Goal: Task Accomplishment & Management: Complete application form

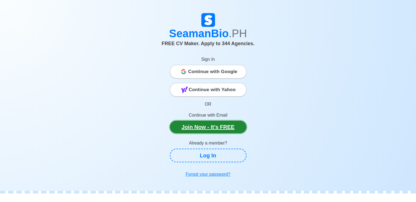
click at [218, 131] on link "Join Now - It's FREE" at bounding box center [208, 127] width 77 height 13
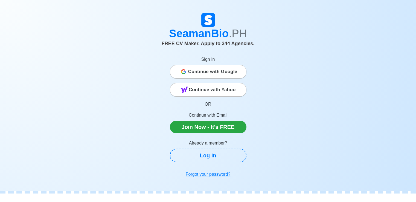
click at [202, 67] on span "Continue with Google" at bounding box center [212, 71] width 49 height 11
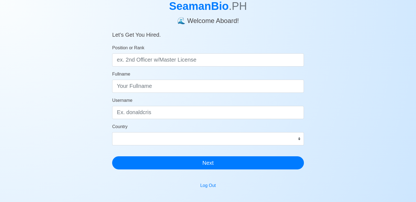
scroll to position [39, 0]
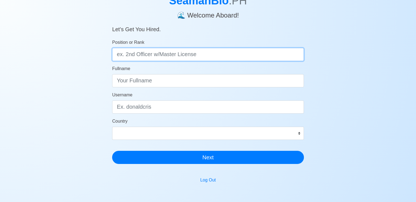
click at [145, 57] on input "Position or Rank" at bounding box center [208, 54] width 192 height 13
type input "2"
type input "3rd engineer"
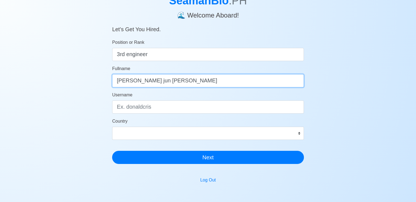
type input "[PERSON_NAME] jun [PERSON_NAME]"
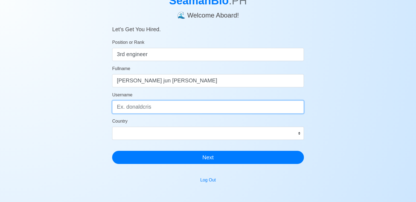
type input "s"
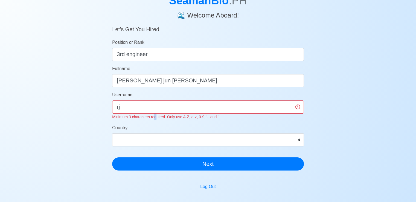
click at [155, 114] on div "Username rj Minimum 3 characters required. Only use A-Z, a-z, 0-9, '-' and '_'" at bounding box center [208, 106] width 192 height 28
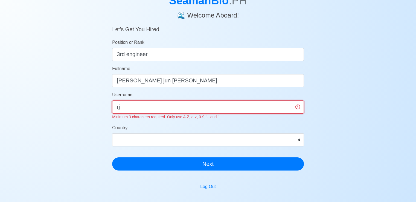
click at [160, 108] on input "rj" at bounding box center [208, 106] width 192 height 13
type input "rjgalanto"
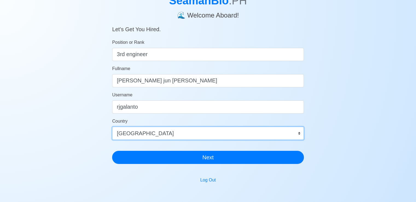
select select "PH"
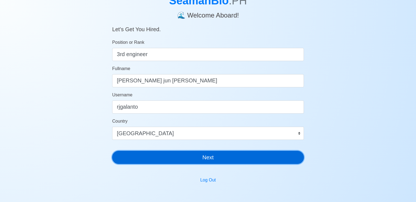
click at [190, 160] on button "Next" at bounding box center [208, 157] width 192 height 13
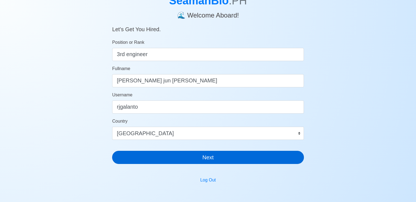
scroll to position [7, 0]
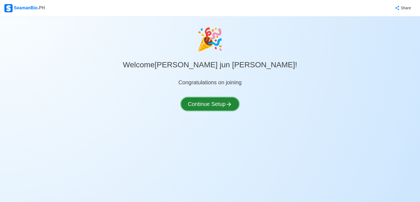
click at [234, 104] on button "Continue Setup" at bounding box center [210, 103] width 58 height 13
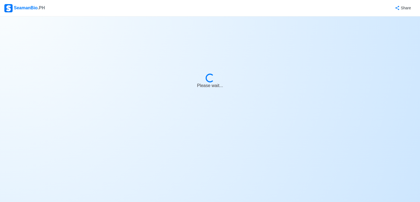
select select "Visible for Hiring"
select select "PH"
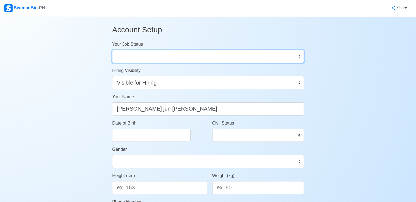
click at [291, 52] on select "Onboard Actively Looking for Job Not Looking for Job" at bounding box center [208, 56] width 192 height 13
select select "Actively Looking for Job"
click at [112, 50] on select "Onboard Actively Looking for Job Not Looking for Job" at bounding box center [208, 56] width 192 height 13
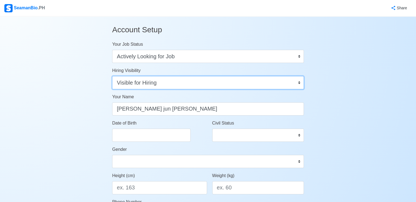
click at [204, 81] on select "Visible for Hiring Not Visible for Hiring" at bounding box center [208, 82] width 192 height 13
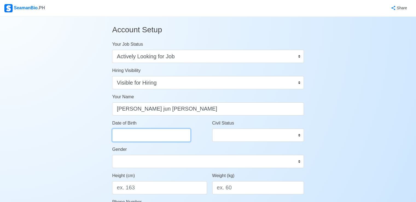
click at [165, 131] on input "Date of Birth" at bounding box center [151, 134] width 78 height 13
select select "****"
select select "*********"
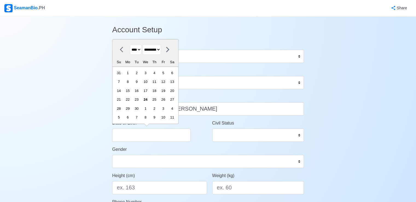
click at [140, 54] on select "**** **** **** **** **** **** **** **** **** **** **** **** **** **** **** ****…" at bounding box center [135, 49] width 11 height 11
select select "****"
click at [130, 45] on select "**** **** **** **** **** **** **** **** **** **** **** **** **** **** **** ****…" at bounding box center [135, 49] width 11 height 11
click at [161, 51] on select "******* ******** ***** ***** *** **** **** ****** ********* ******* ******** **…" at bounding box center [151, 49] width 18 height 11
select select "******"
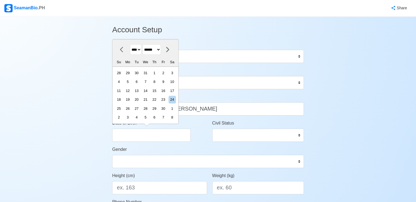
click at [145, 45] on select "******* ******** ***** ***** *** **** **** ****** ********* ******* ******** **…" at bounding box center [151, 49] width 18 height 11
click at [148, 90] on div "17" at bounding box center [145, 90] width 7 height 7
type input "[DATE]"
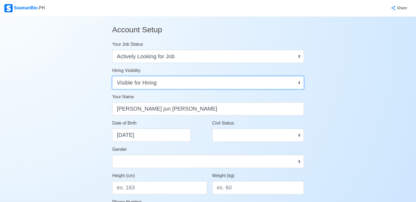
click at [155, 83] on select "Visible for Hiring Not Visible for Hiring" at bounding box center [208, 82] width 192 height 13
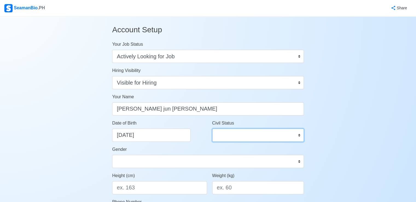
click at [237, 139] on select "Single Married Widowed Separated" at bounding box center [258, 134] width 92 height 13
select select "Married"
click at [212, 128] on select "Single Married Widowed Separated" at bounding box center [258, 134] width 92 height 13
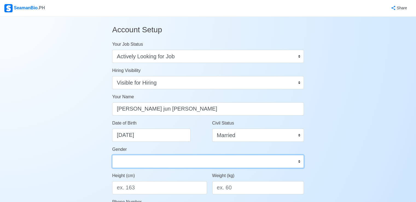
click at [207, 163] on select "[DEMOGRAPHIC_DATA] [DEMOGRAPHIC_DATA]" at bounding box center [208, 161] width 192 height 13
select select "[DEMOGRAPHIC_DATA]"
click at [112, 155] on select "[DEMOGRAPHIC_DATA] [DEMOGRAPHIC_DATA]" at bounding box center [208, 161] width 192 height 13
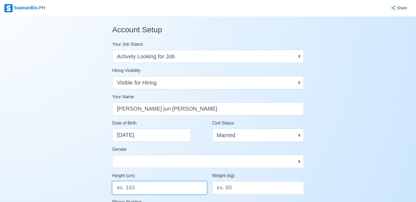
click at [158, 190] on input "Height (cm)" at bounding box center [159, 187] width 95 height 13
click at [159, 187] on input "Height (cm)" at bounding box center [159, 187] width 95 height 13
type input "164"
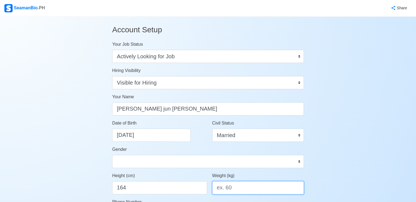
click at [246, 187] on input "Weight (kg)" at bounding box center [258, 187] width 92 height 13
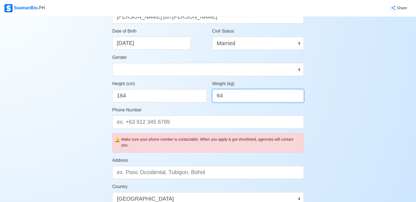
scroll to position [102, 0]
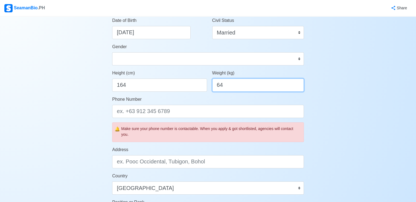
type input "64"
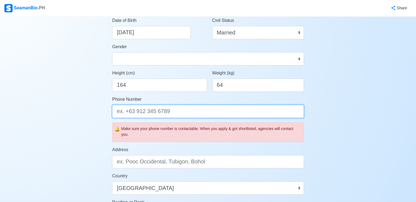
click at [209, 112] on input "Phone Number" at bounding box center [208, 111] width 192 height 13
type input "09324351383"
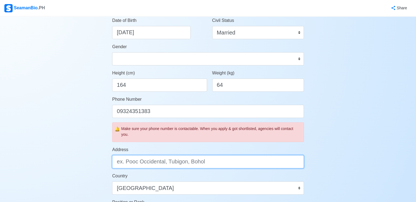
click at [166, 164] on input "Address" at bounding box center [208, 161] width 192 height 13
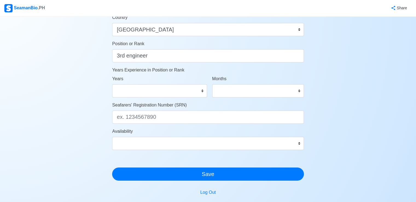
scroll to position [261, 0]
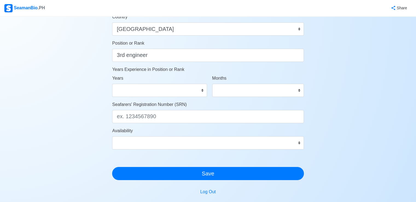
type input "[DATE][PERSON_NAME]"
click at [190, 92] on select "0 1 2 3 4 5 6 7 8 9 10 11 12 13 14 15 16 17 18 19 20 21 22 23 24 25 26 27 28 29…" at bounding box center [159, 90] width 95 height 13
click at [112, 84] on select "0 1 2 3 4 5 6 7 8 9 10 11 12 13 14 15 16 17 18 19 20 21 22 23 24 25 26 27 28 29…" at bounding box center [159, 90] width 95 height 13
click at [236, 91] on select "0 1 2 3 4 5 6 7 8 9 10 11" at bounding box center [258, 90] width 92 height 13
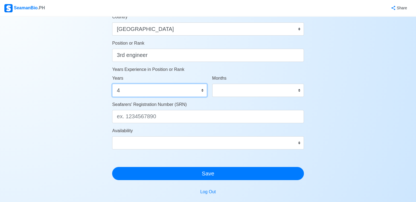
click at [201, 89] on select "0 1 2 3 4 5 6 7 8 9 10 11 12 13 14 15 16 17 18 19 20 21 22 23 24 25 26 27 28 29…" at bounding box center [159, 90] width 95 height 13
select select "2"
click at [112, 84] on select "0 1 2 3 4 5 6 7 8 9 10 11 12 13 14 15 16 17 18 19 20 21 22 23 24 25 26 27 28 29…" at bounding box center [159, 90] width 95 height 13
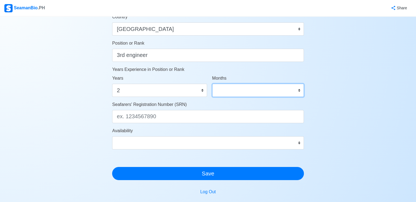
click at [272, 86] on select "0 1 2 3 4 5 6 7 8 9 10 11" at bounding box center [258, 90] width 92 height 13
select select "6"
click at [212, 84] on select "0 1 2 3 4 5 6 7 8 9 10 11" at bounding box center [258, 90] width 92 height 13
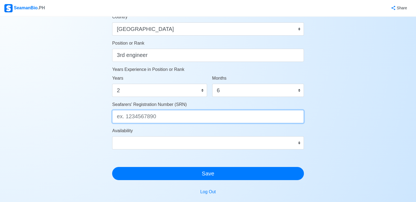
click at [171, 112] on input "Seafarers' Registration Number (SRN)" at bounding box center [208, 116] width 192 height 13
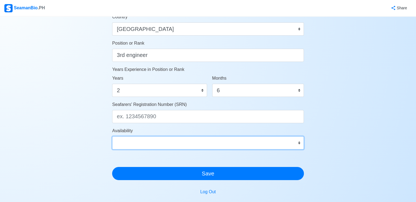
click at [214, 137] on select "Immediate [DATE] [DATE] [DATE] [DATE] [DATE] [DATE] [DATE] [DATE] [DATE]" at bounding box center [208, 142] width 192 height 13
select select "1761926400000"
click at [112, 136] on select "Immediate [DATE] [DATE] [DATE] [DATE] [DATE] [DATE] [DATE] [DATE] [DATE]" at bounding box center [208, 142] width 192 height 13
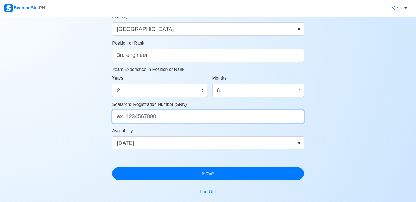
click at [160, 119] on input "Seafarers' Registration Number (SRN)" at bounding box center [208, 116] width 192 height 13
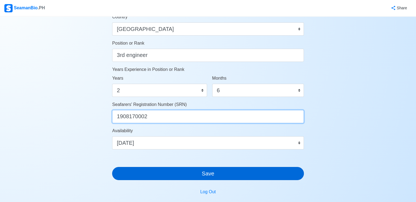
type input "1908170002"
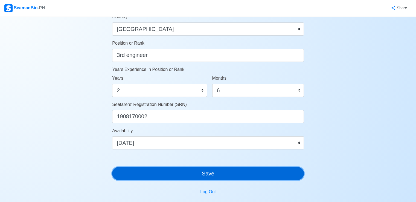
click at [268, 171] on button "Save" at bounding box center [208, 173] width 192 height 13
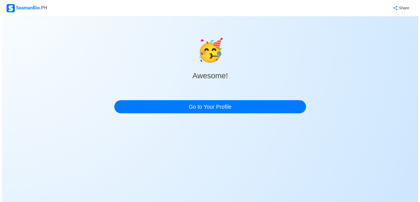
scroll to position [0, 0]
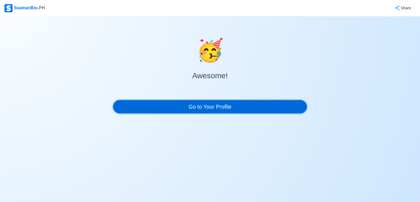
click at [227, 111] on link "Go to Your Profile" at bounding box center [209, 106] width 193 height 13
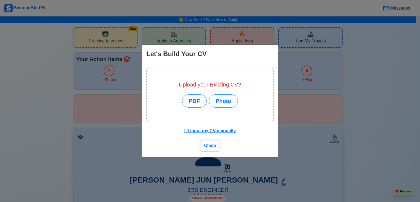
click at [216, 145] on button "Close" at bounding box center [209, 145] width 19 height 10
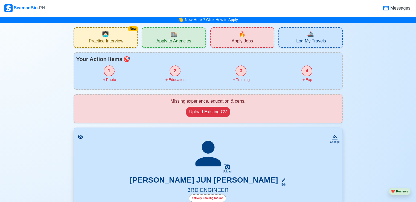
click at [129, 45] on div "New 🧑🏻‍💻 Practice Interview" at bounding box center [106, 37] width 64 height 20
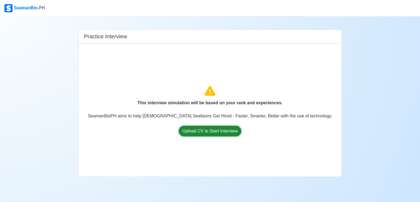
click at [194, 130] on button "Upload CV to Start Interview" at bounding box center [210, 131] width 62 height 10
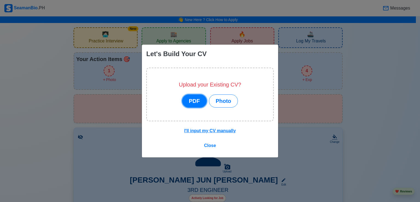
click at [199, 104] on button "PDF" at bounding box center [194, 100] width 25 height 13
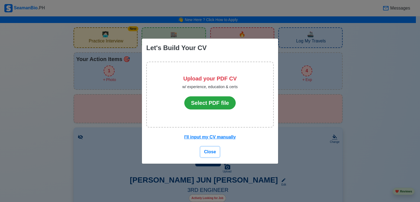
click at [207, 147] on button "Close" at bounding box center [209, 151] width 19 height 10
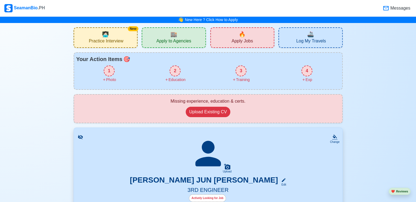
click at [111, 7] on div "Messages" at bounding box center [228, 7] width 366 height 11
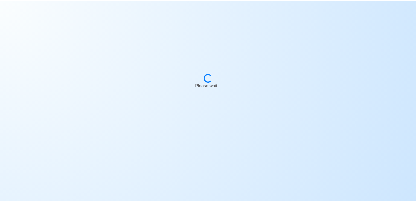
scroll to position [7, 0]
